Goal: Task Accomplishment & Management: Use online tool/utility

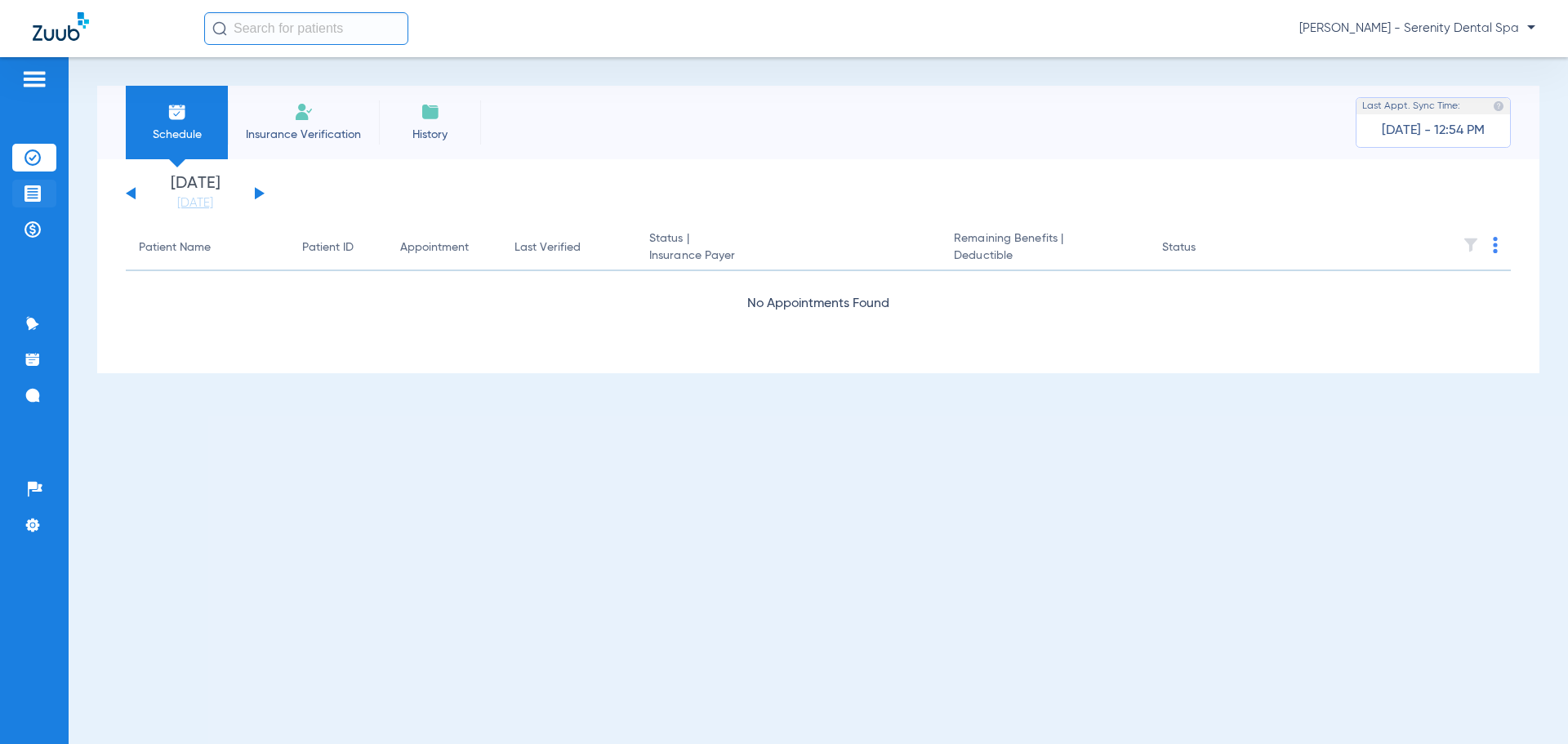
click at [31, 191] on img at bounding box center [33, 193] width 16 height 16
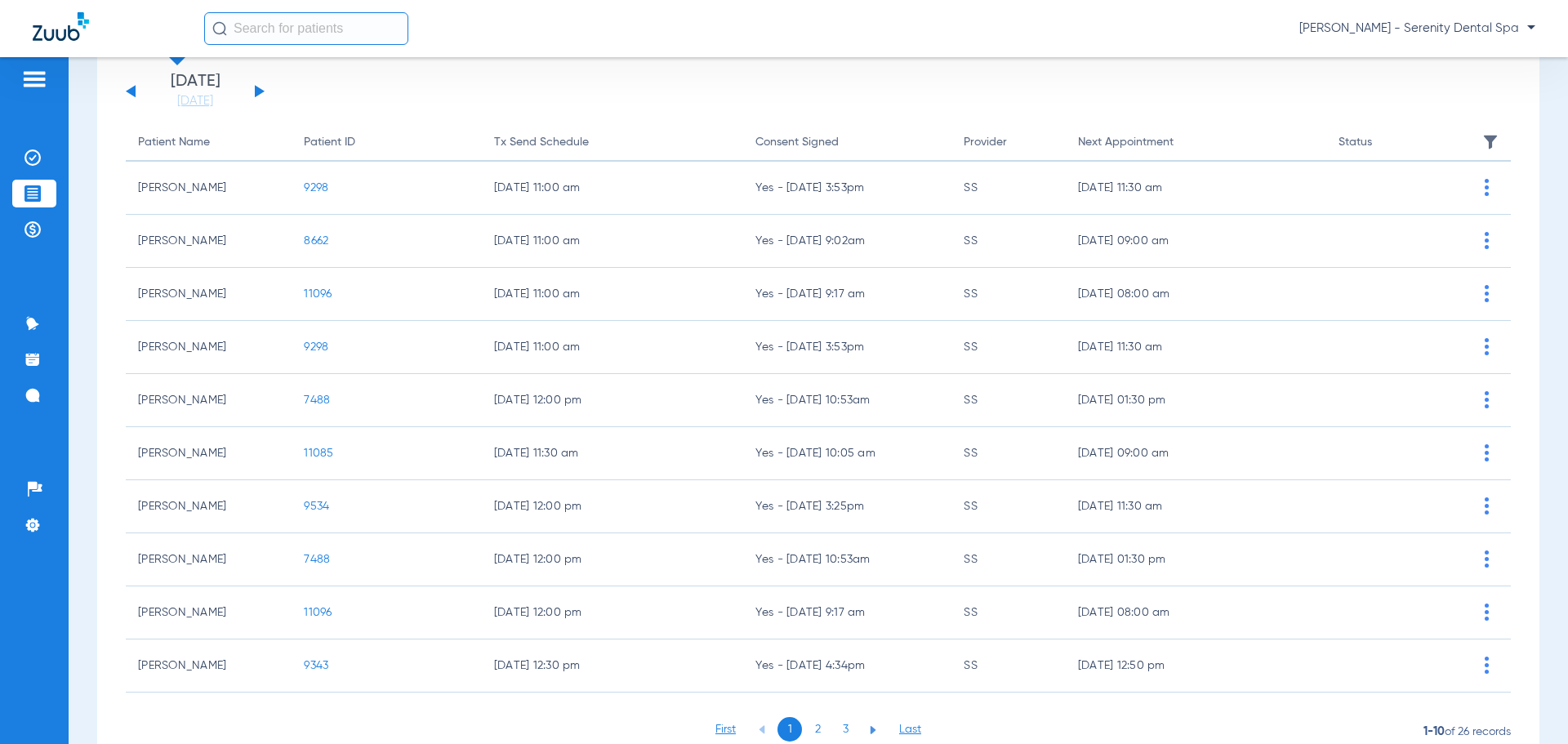
scroll to position [170, 0]
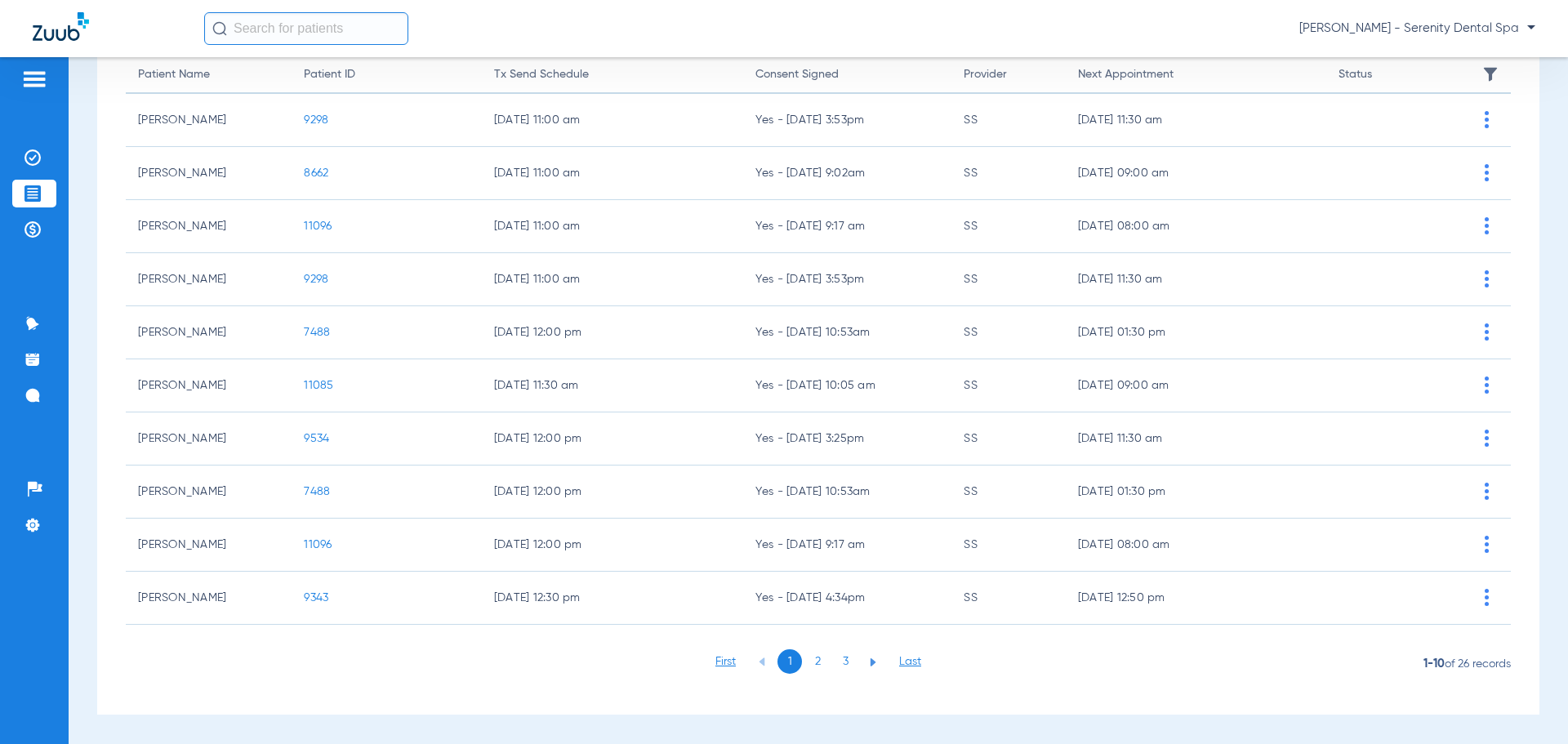
click at [777, 630] on li "2" at bounding box center [817, 661] width 25 height 25
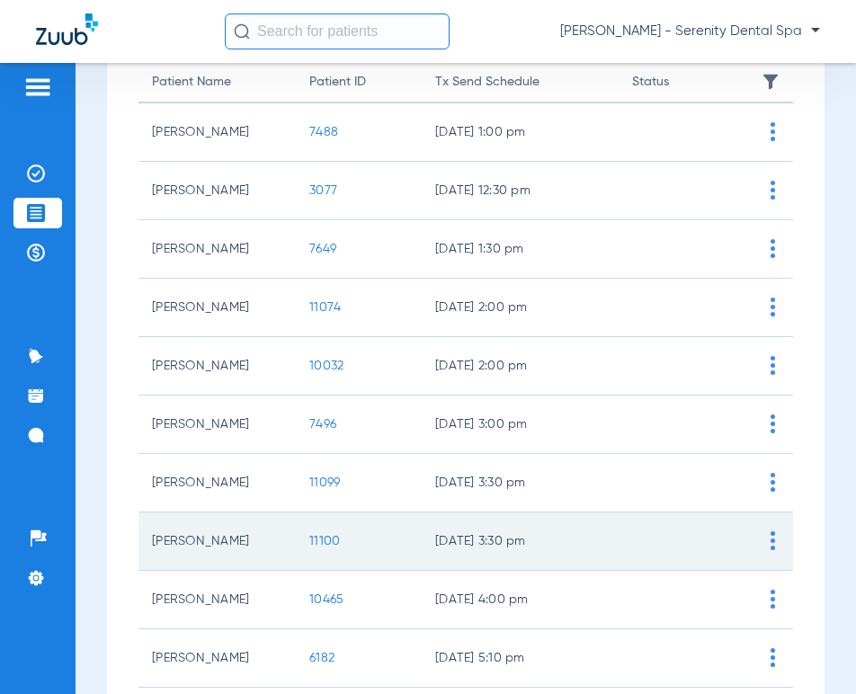
click at [322, 540] on span "11100" at bounding box center [324, 541] width 31 height 13
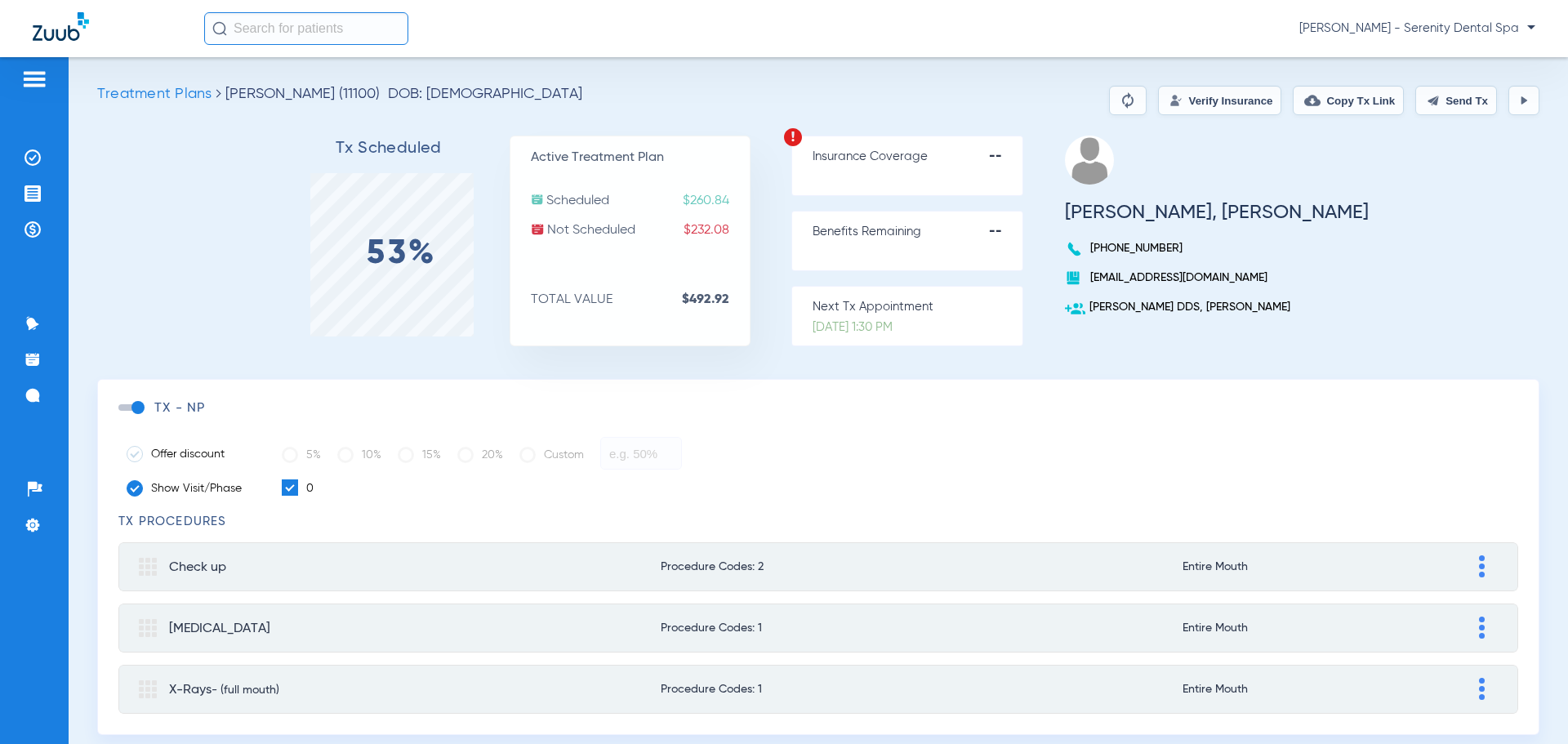
click at [777, 102] on button "Send Tx" at bounding box center [1456, 100] width 82 height 29
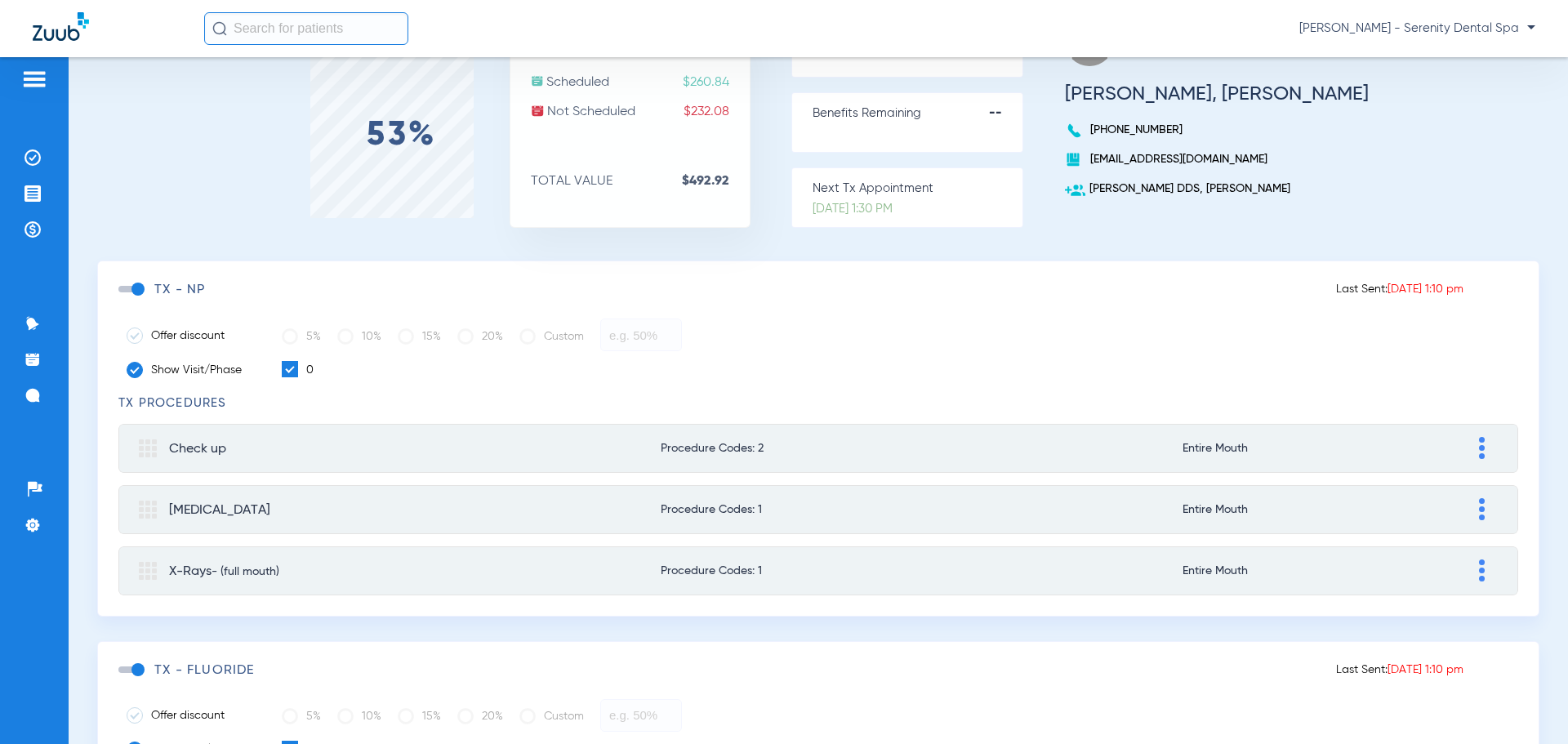
scroll to position [124, 0]
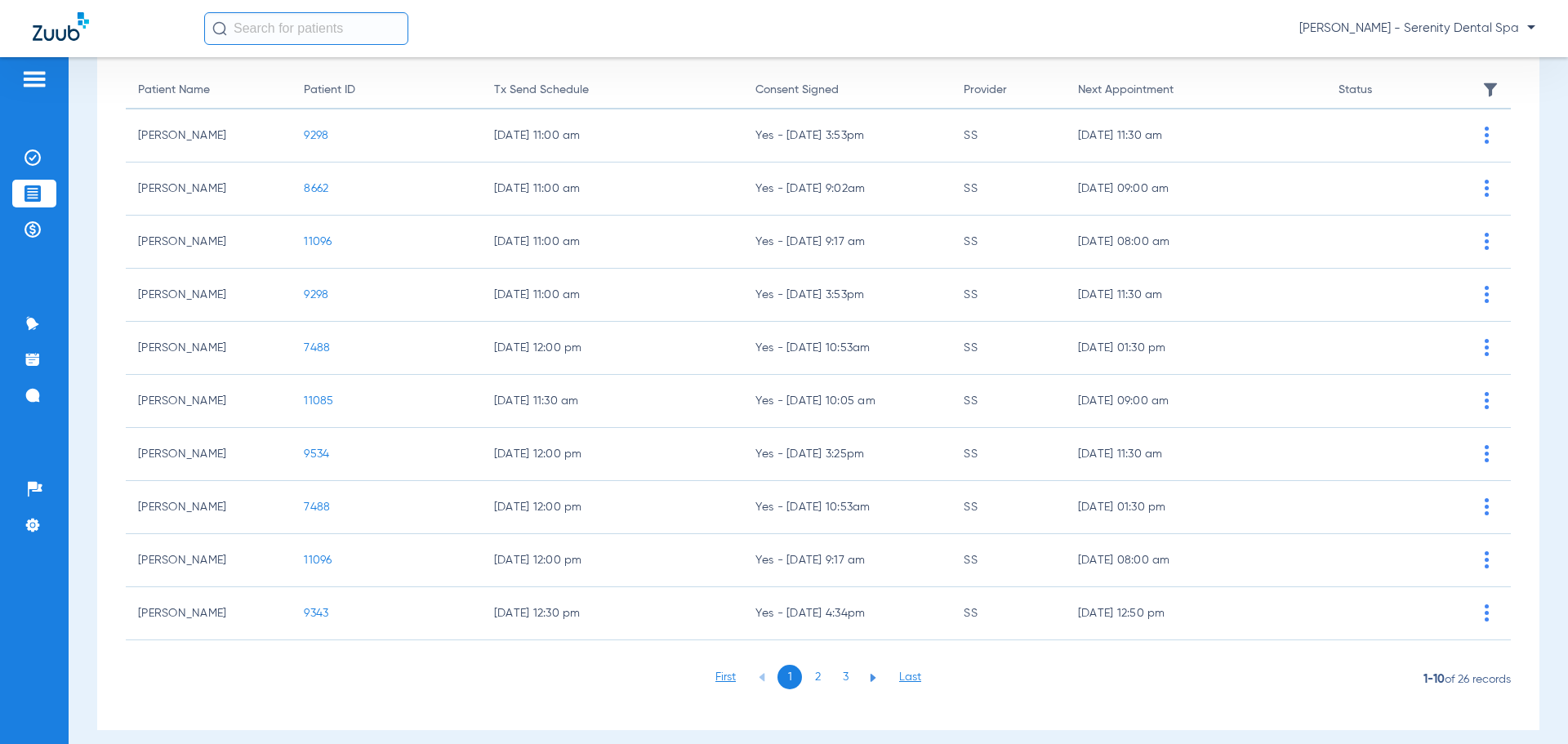
scroll to position [170, 0]
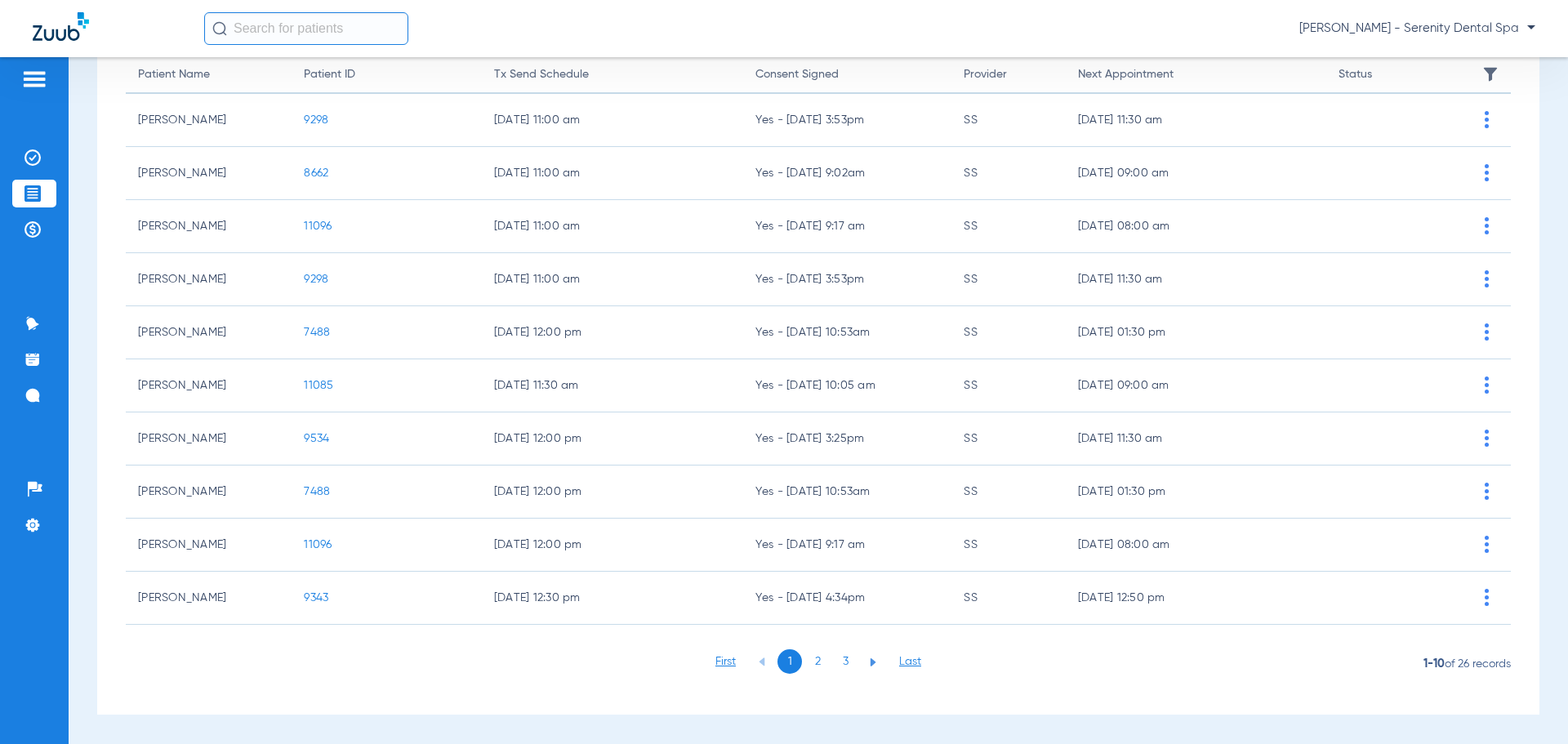
click at [777, 630] on li "2" at bounding box center [817, 661] width 25 height 25
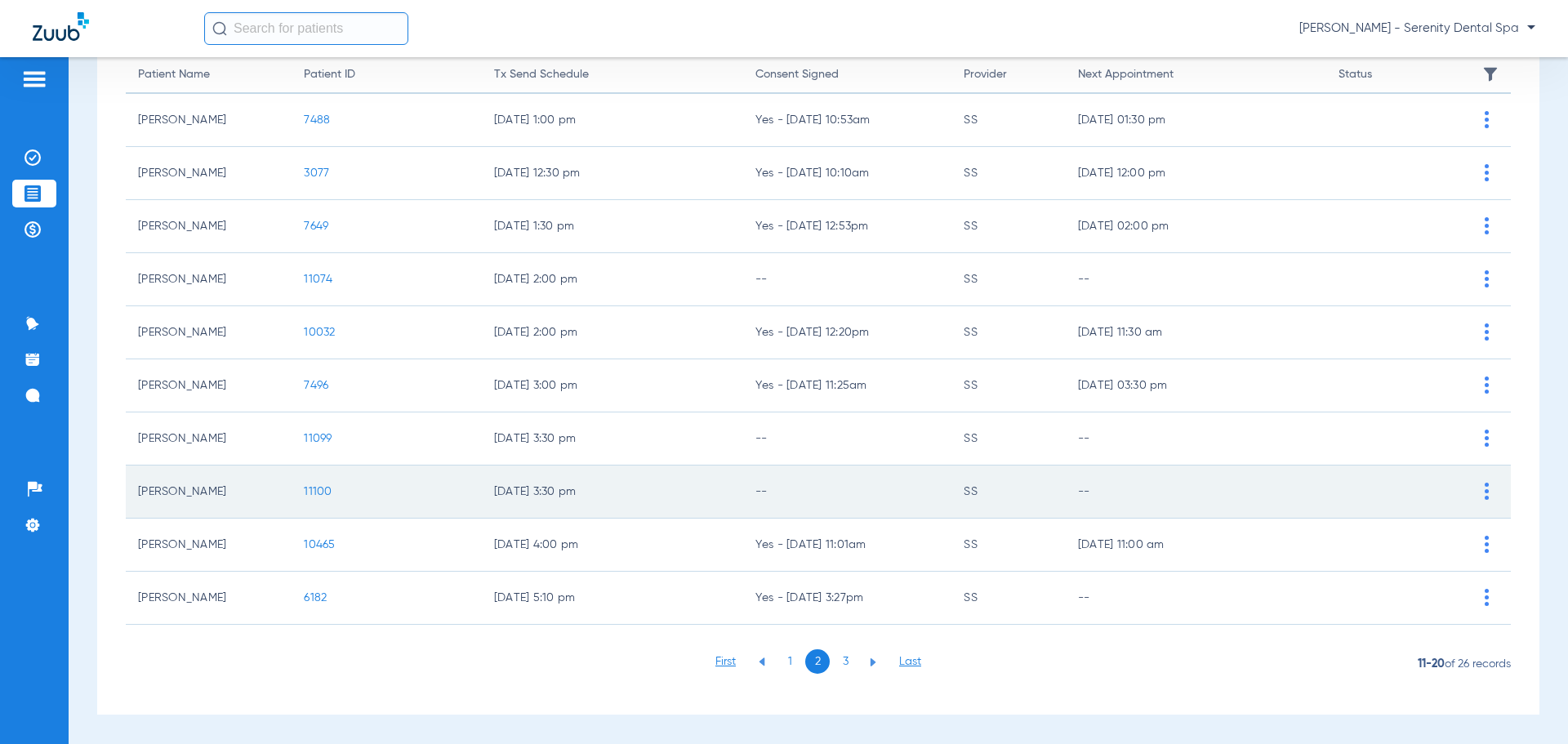
click at [303, 495] on span "11100" at bounding box center [317, 491] width 28 height 12
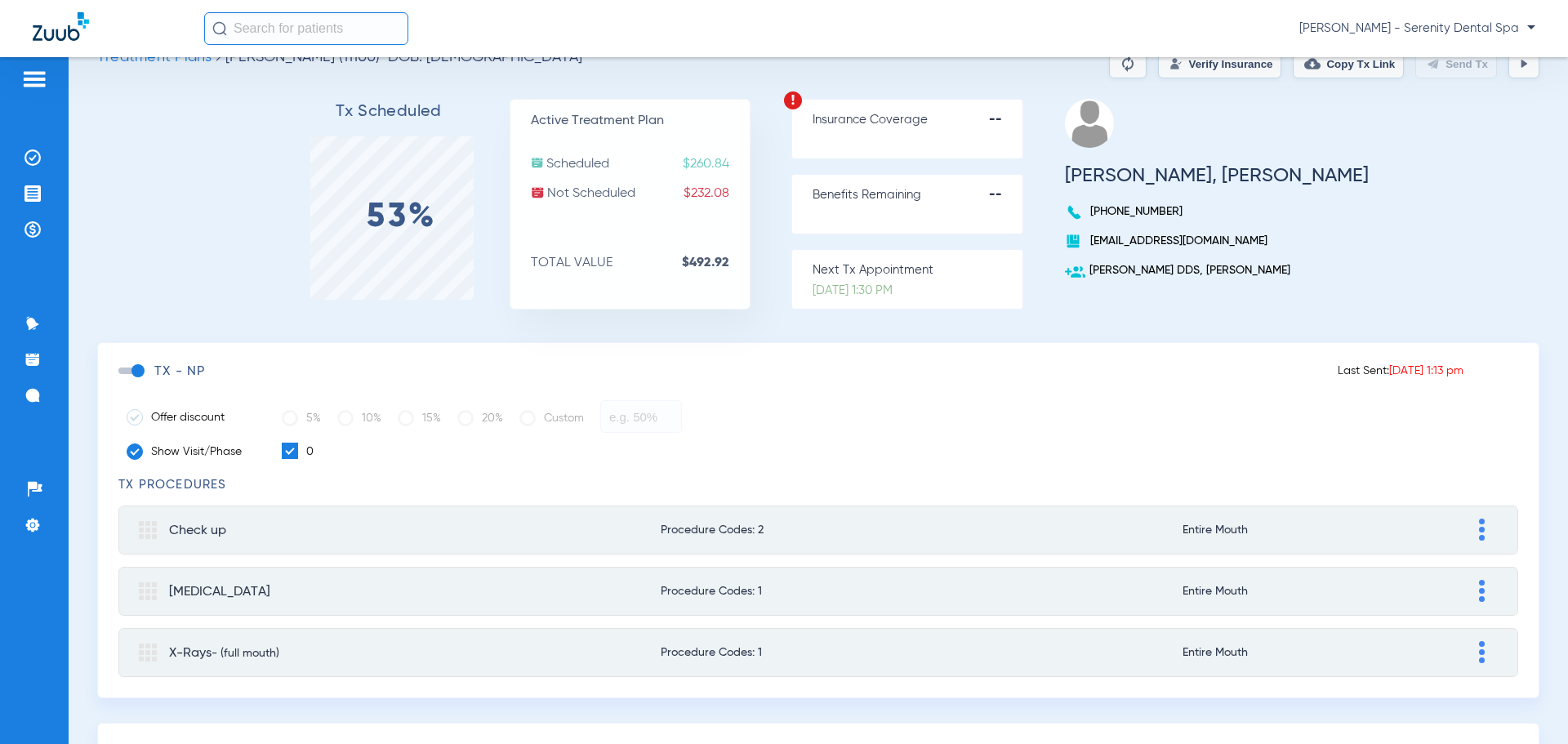
scroll to position [35, 0]
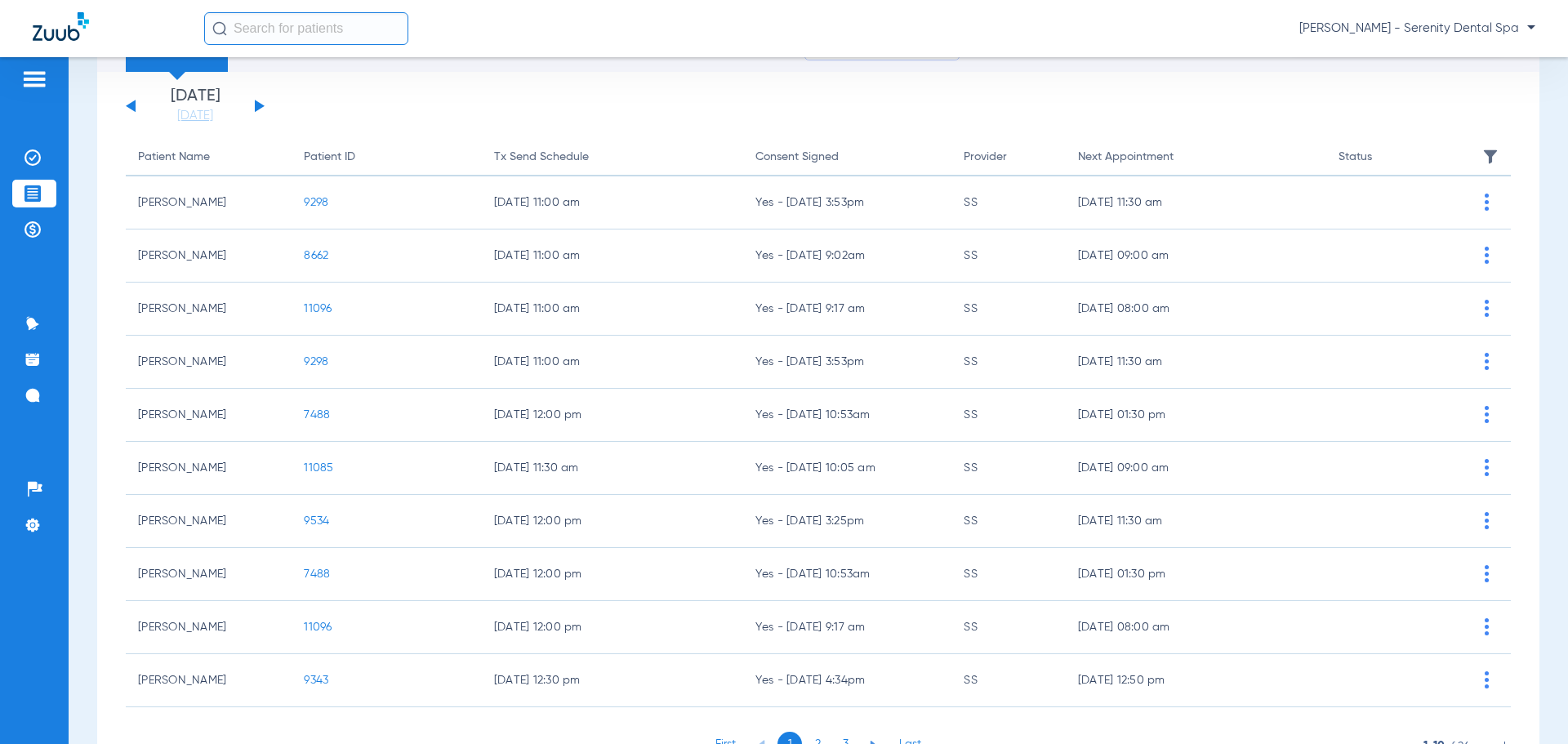
scroll to position [170, 0]
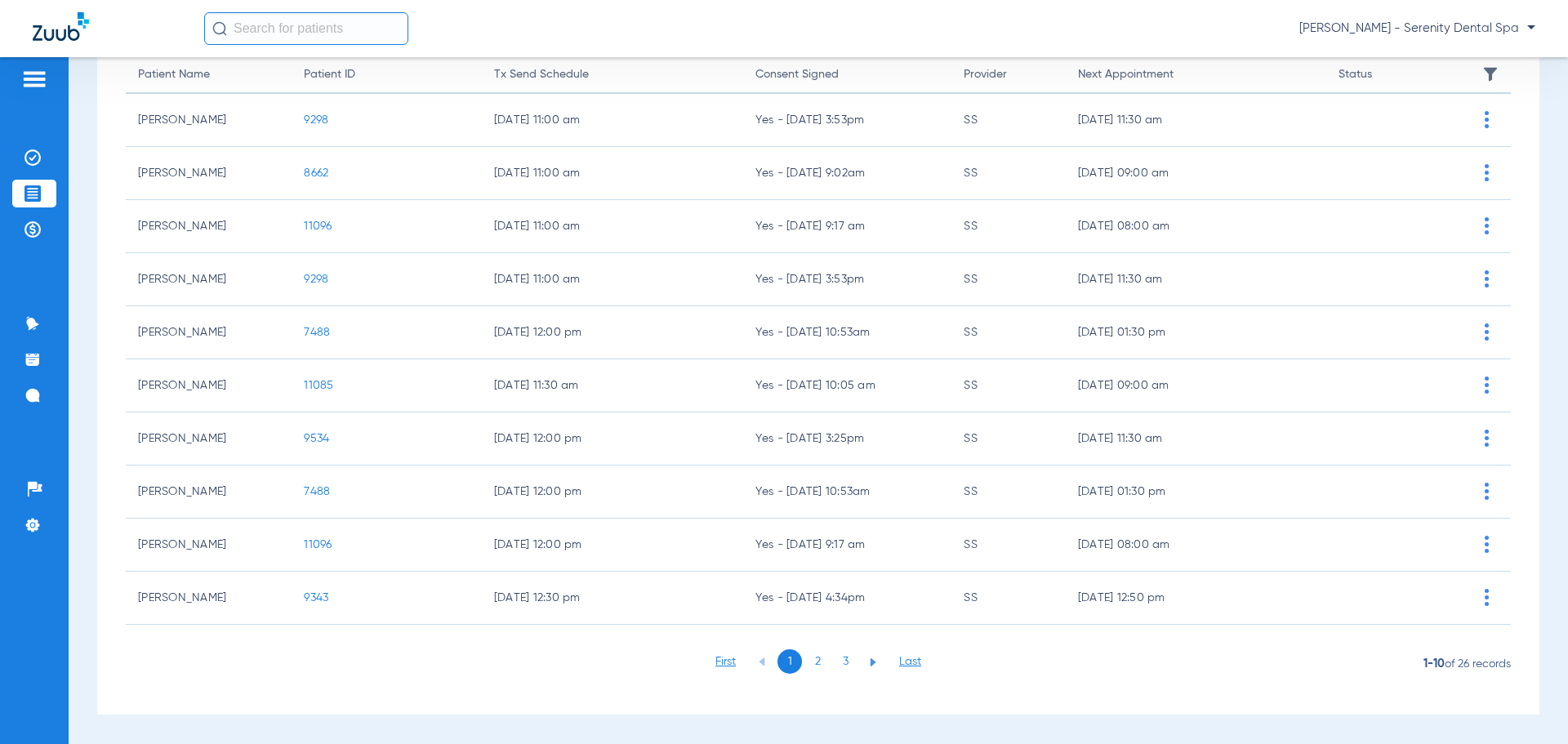
click at [777, 630] on li "2" at bounding box center [817, 661] width 25 height 25
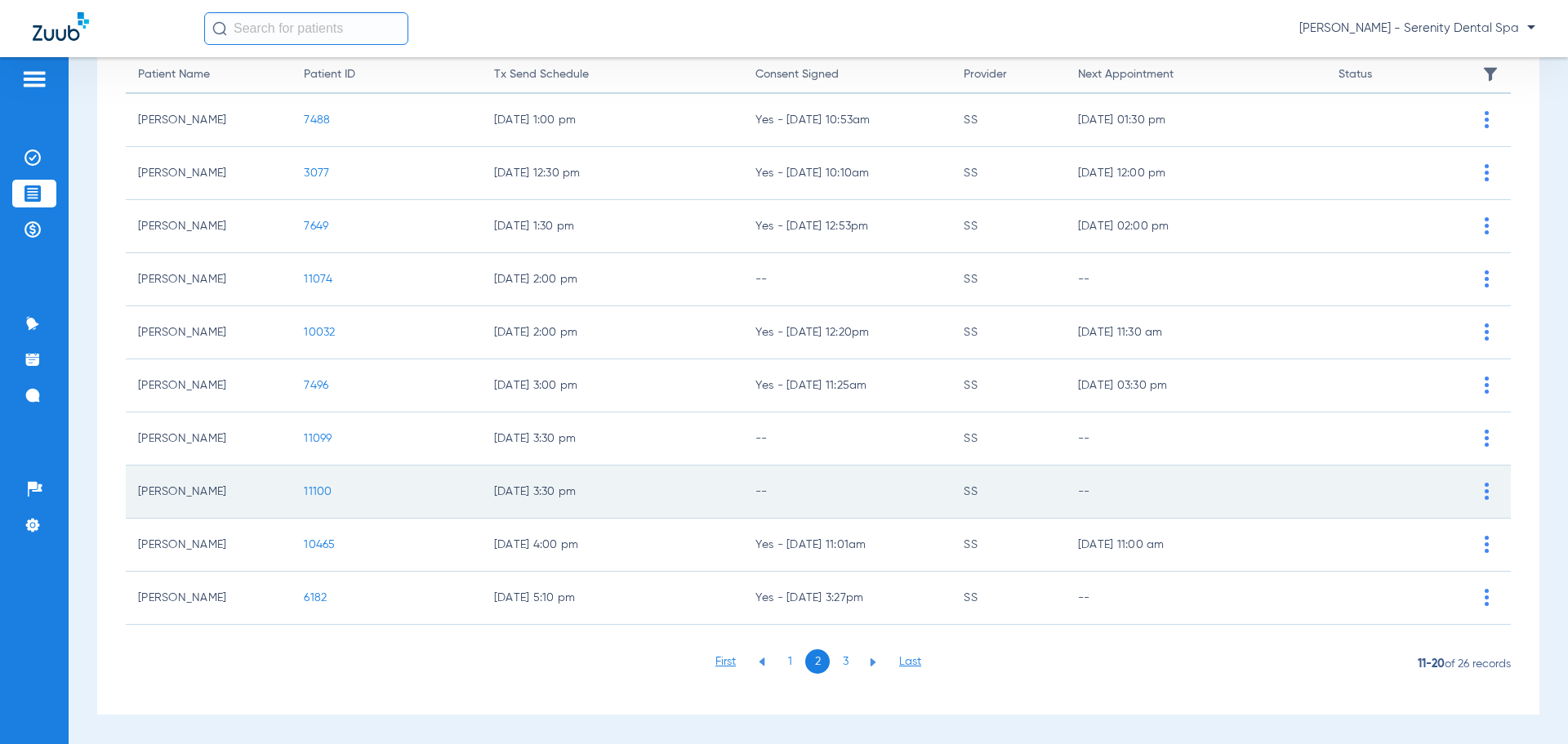
click at [308, 491] on span "11100" at bounding box center [317, 491] width 28 height 12
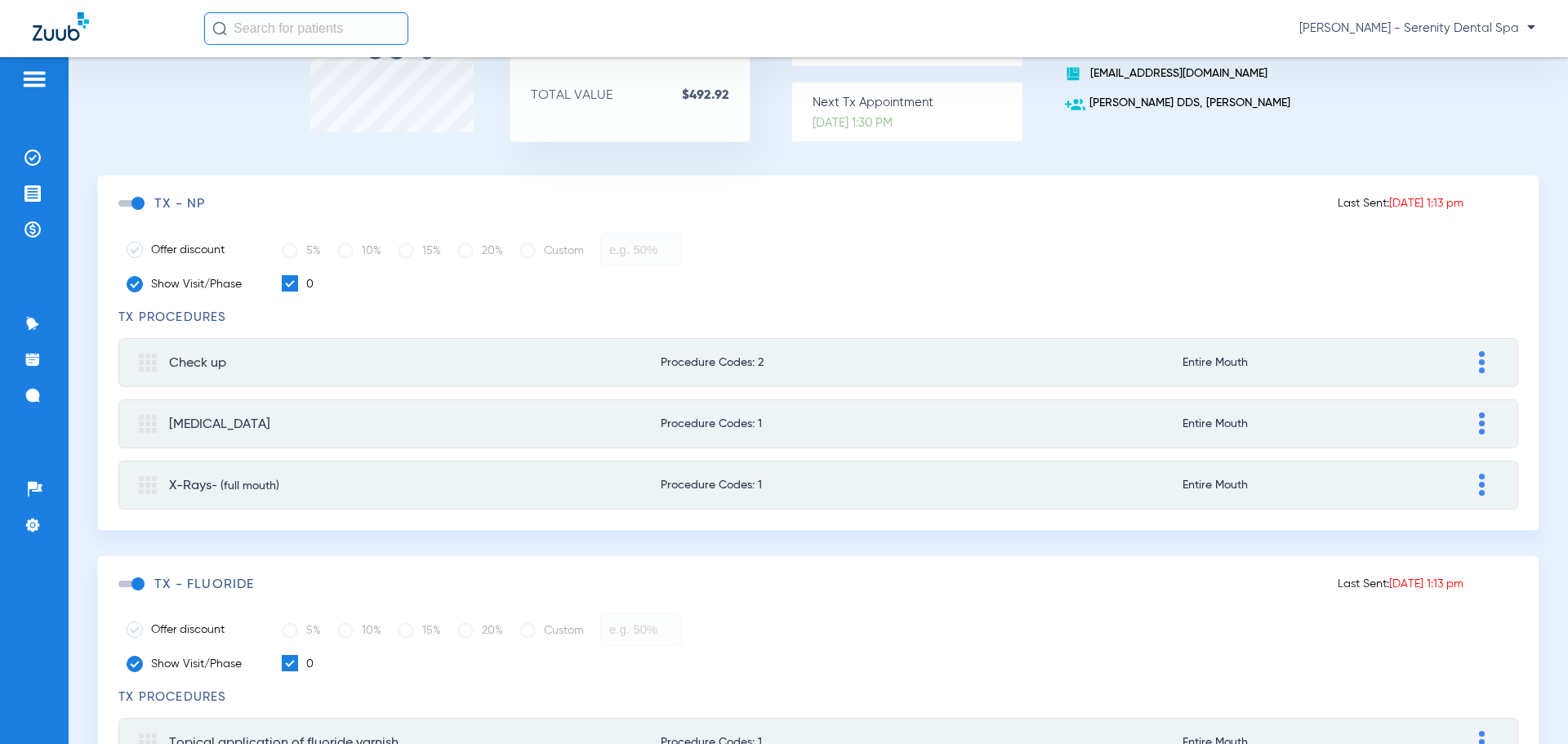
scroll to position [206, 0]
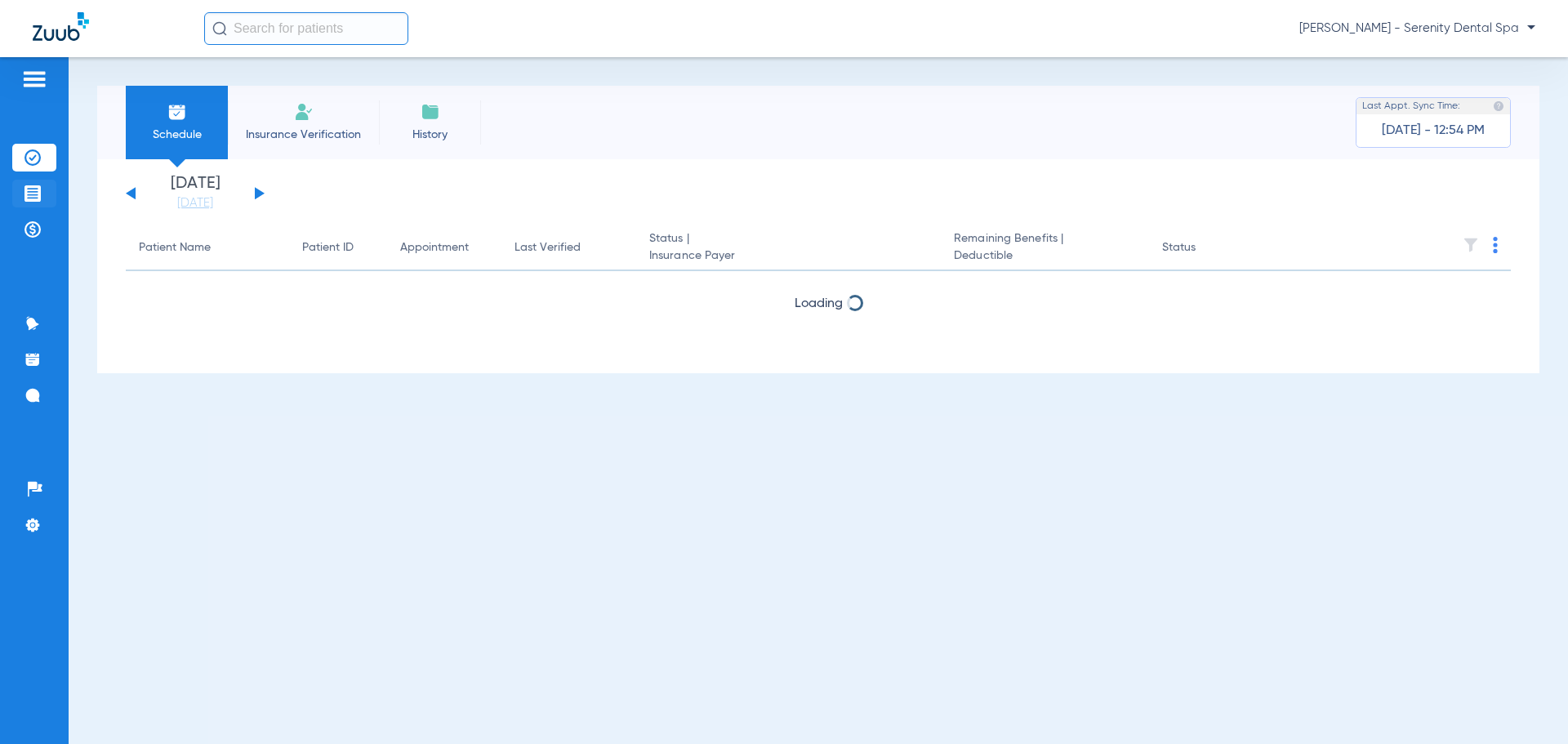
click at [29, 193] on img at bounding box center [33, 193] width 16 height 16
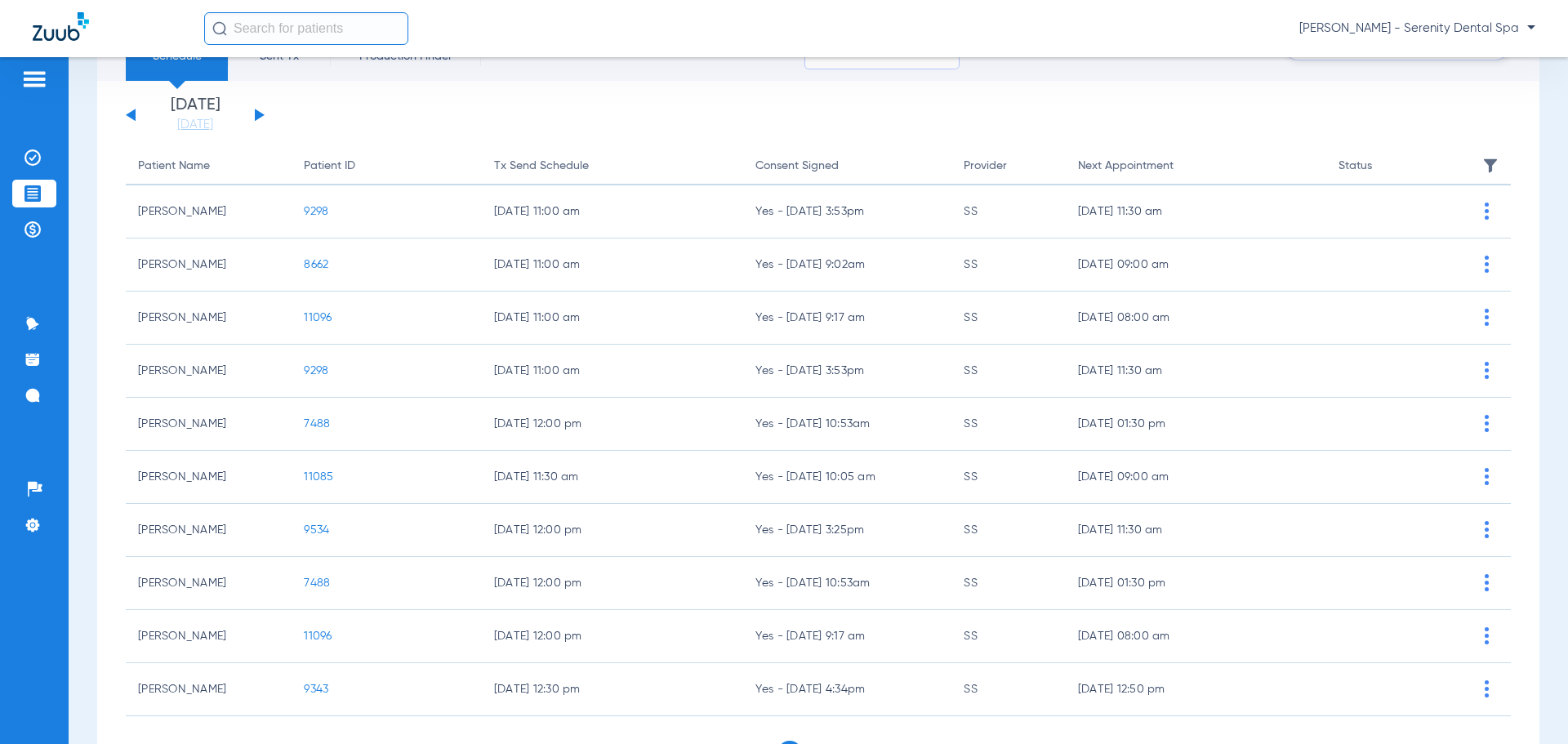
scroll to position [170, 0]
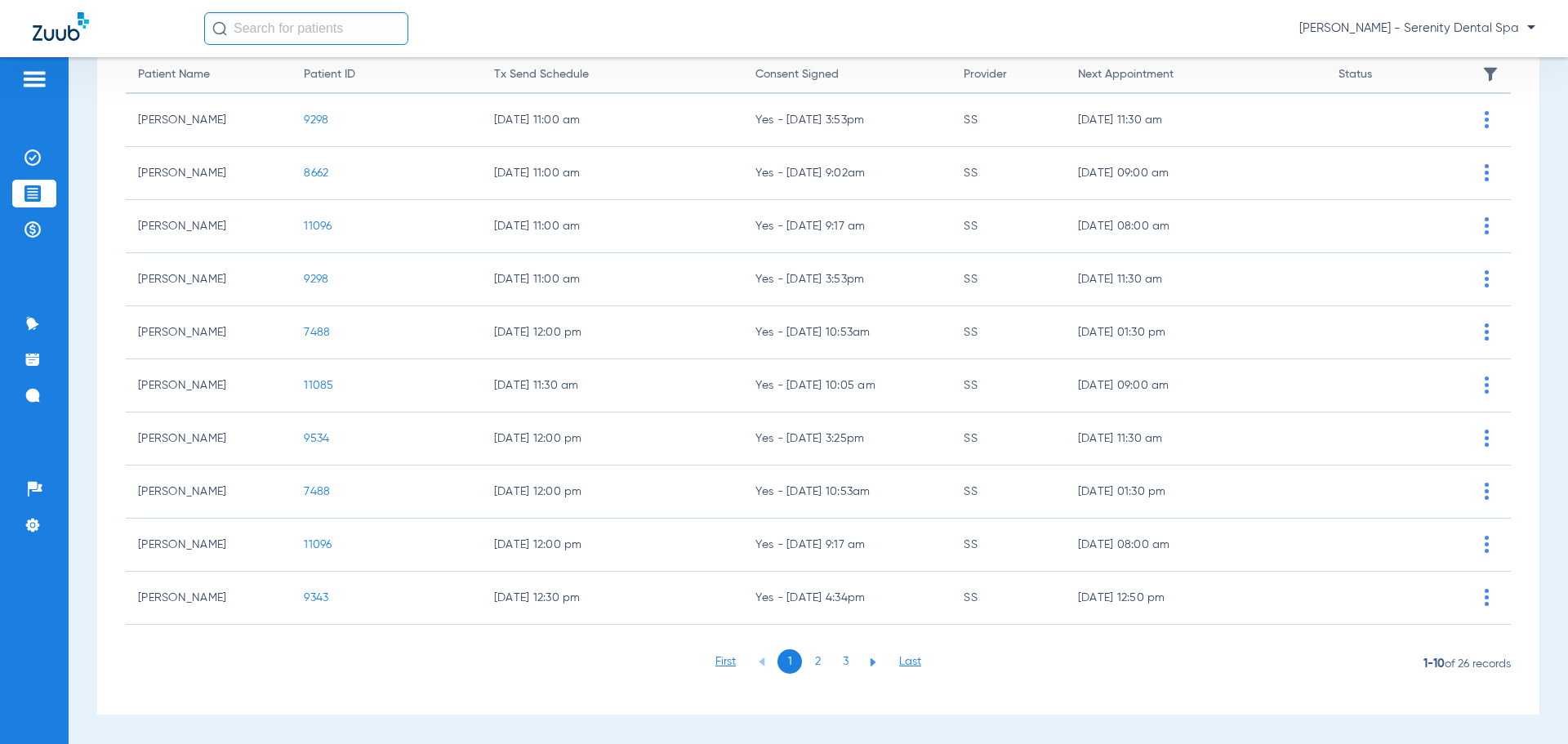
click at [808, 659] on li "2" at bounding box center [817, 661] width 25 height 25
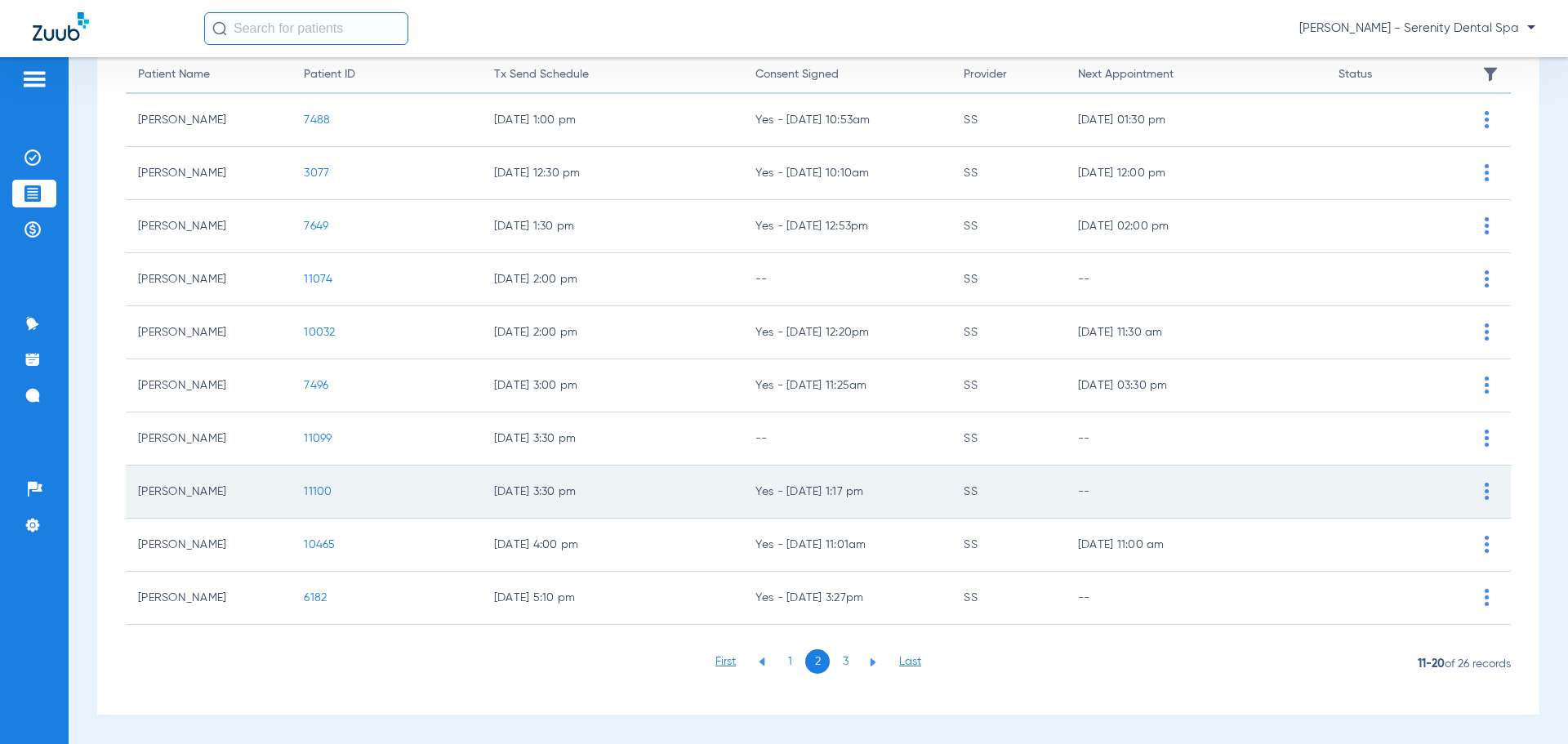
click at [308, 488] on span "11100" at bounding box center [317, 491] width 28 height 12
